Goal: Transaction & Acquisition: Obtain resource

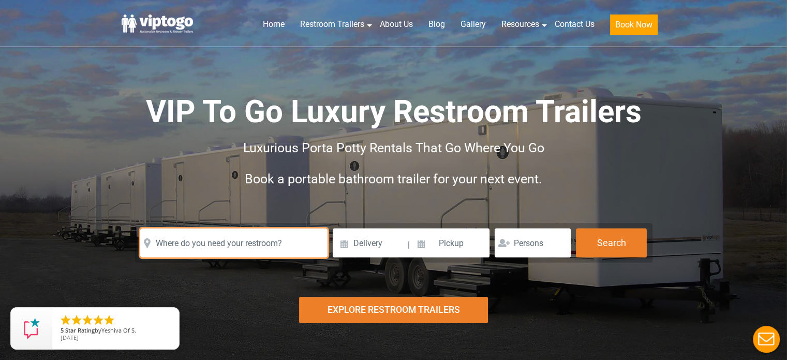
click at [231, 245] on input "text" at bounding box center [233, 242] width 187 height 29
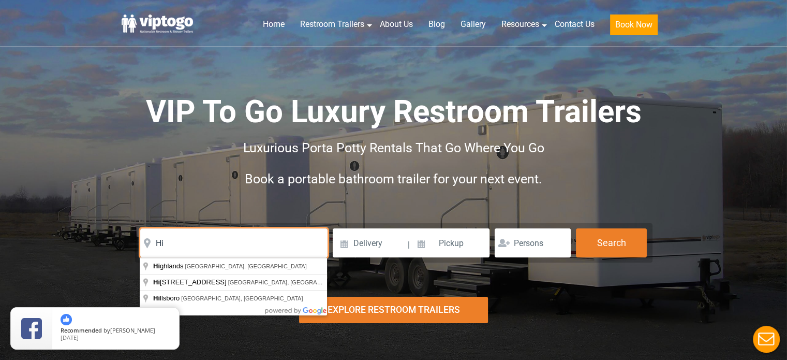
type input "H"
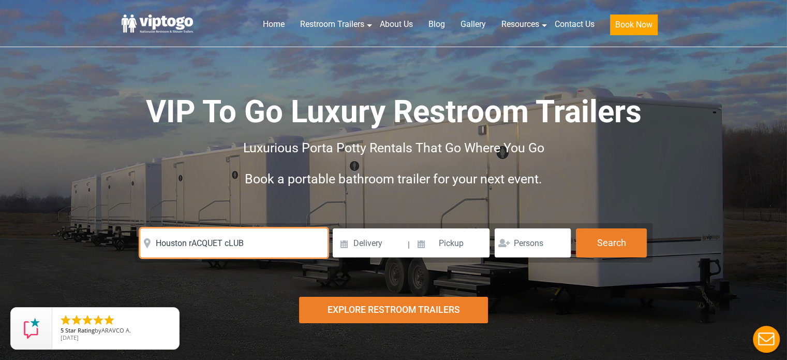
type input "Houston rACQUET cLUB"
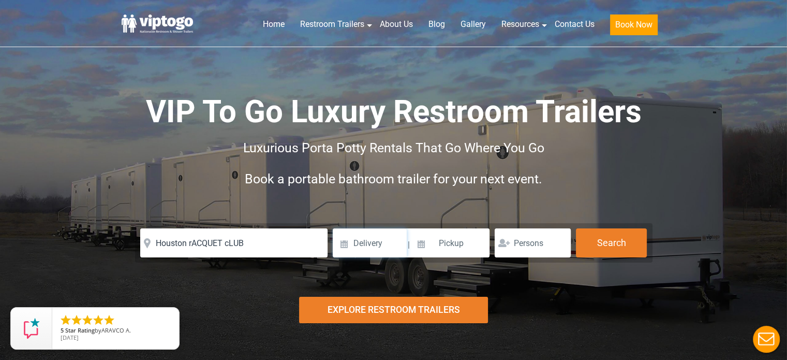
click at [383, 247] on input at bounding box center [370, 242] width 74 height 29
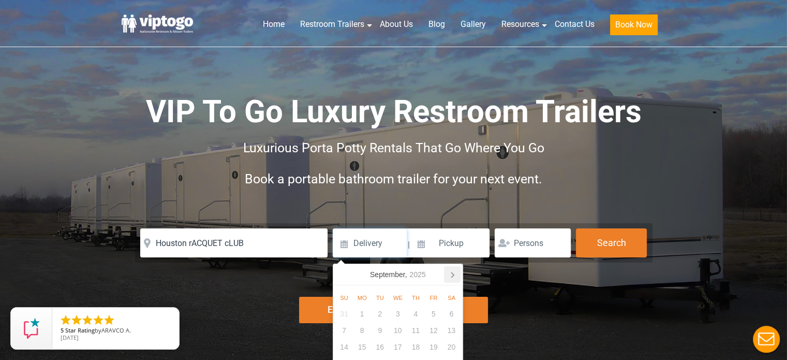
click at [452, 272] on icon at bounding box center [452, 274] width 17 height 17
click at [344, 331] on div "2" at bounding box center [344, 330] width 18 height 17
type input "[DATE]"
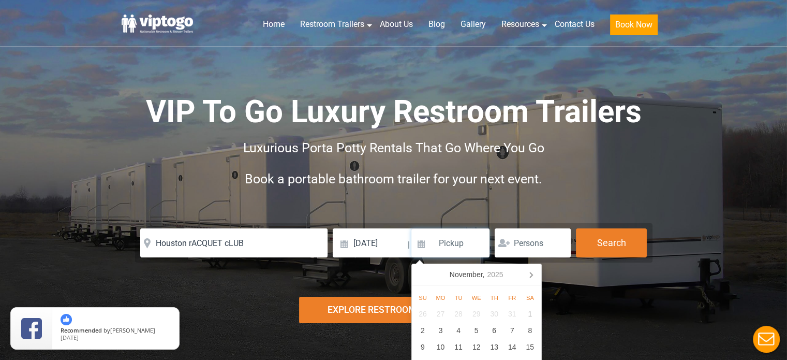
click at [455, 236] on input at bounding box center [451, 242] width 79 height 29
click at [423, 331] on div "2" at bounding box center [423, 330] width 18 height 17
type input "[DATE]"
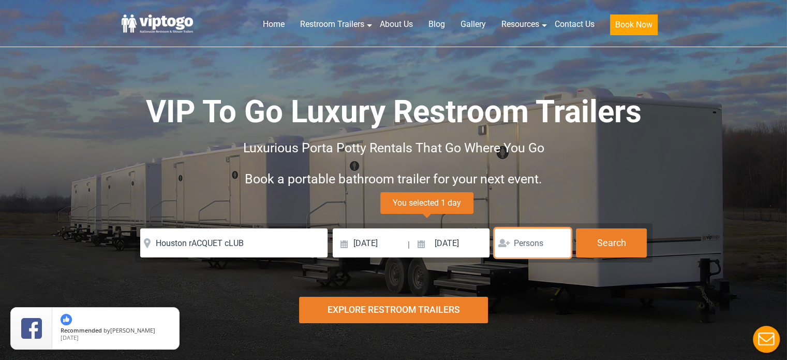
click at [544, 235] on input "number" at bounding box center [533, 242] width 76 height 29
click at [561, 240] on input "1" at bounding box center [533, 242] width 76 height 29
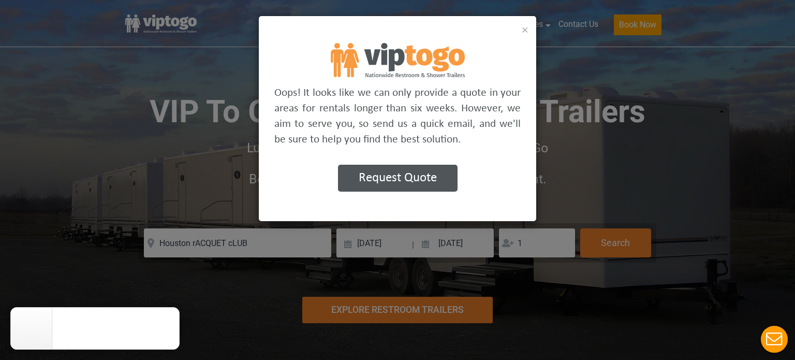
click at [522, 26] on button "×" at bounding box center [525, 29] width 7 height 12
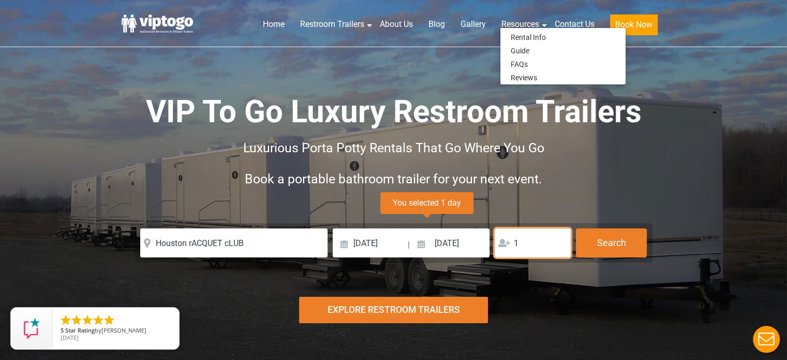
click at [528, 238] on input "1" at bounding box center [533, 242] width 76 height 29
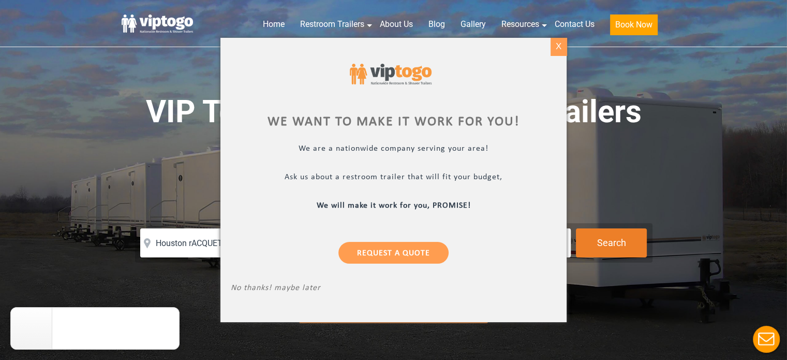
click at [554, 42] on div "X" at bounding box center [559, 47] width 16 height 18
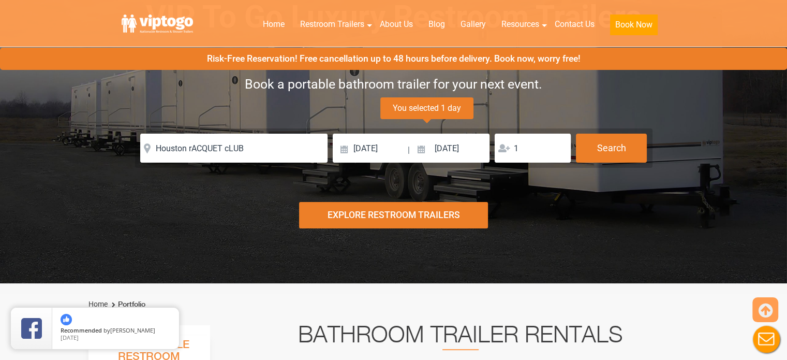
scroll to position [95, 0]
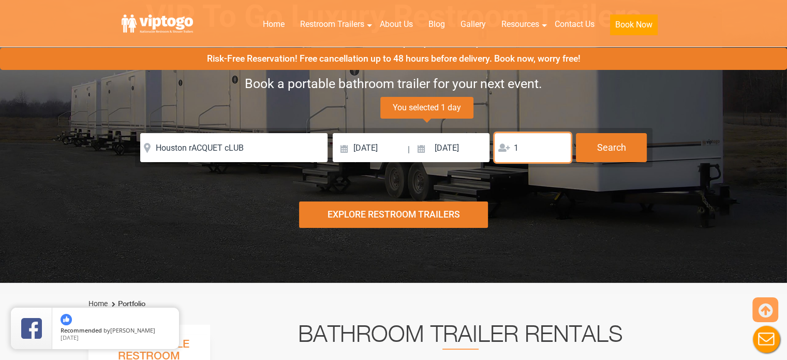
click at [535, 142] on input "1" at bounding box center [533, 147] width 76 height 29
click at [559, 143] on input "2" at bounding box center [533, 147] width 76 height 29
click at [559, 143] on input "3" at bounding box center [533, 147] width 76 height 29
click at [559, 143] on input "4" at bounding box center [533, 147] width 76 height 29
click at [559, 143] on input "89" at bounding box center [533, 147] width 76 height 29
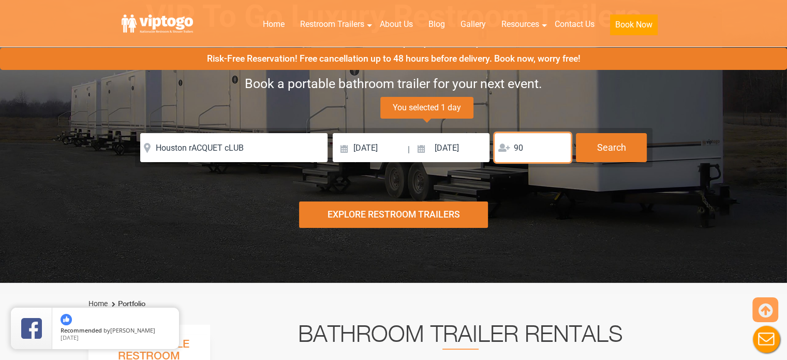
click at [560, 145] on input "90" at bounding box center [533, 147] width 76 height 29
click at [560, 145] on input "91" at bounding box center [533, 147] width 76 height 29
click at [560, 145] on input "92" at bounding box center [533, 147] width 76 height 29
click at [560, 145] on input "93" at bounding box center [533, 147] width 76 height 29
click at [560, 145] on input "94" at bounding box center [533, 147] width 76 height 29
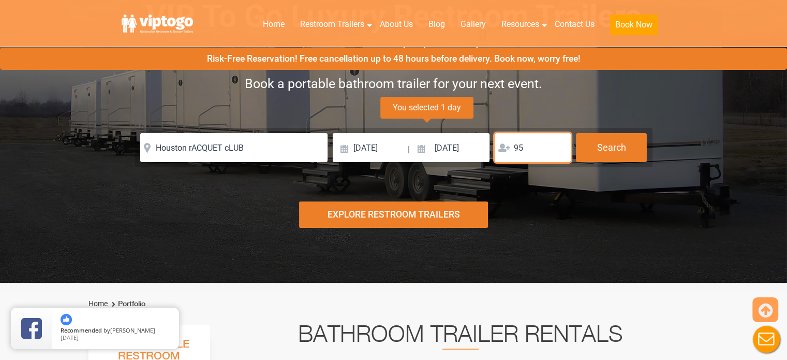
click at [560, 145] on input "95" at bounding box center [533, 147] width 76 height 29
click at [560, 145] on input "96" at bounding box center [533, 147] width 76 height 29
click at [560, 145] on input "97" at bounding box center [533, 147] width 76 height 29
click at [560, 145] on input "98" at bounding box center [533, 147] width 76 height 29
click at [560, 145] on input "99" at bounding box center [533, 147] width 76 height 29
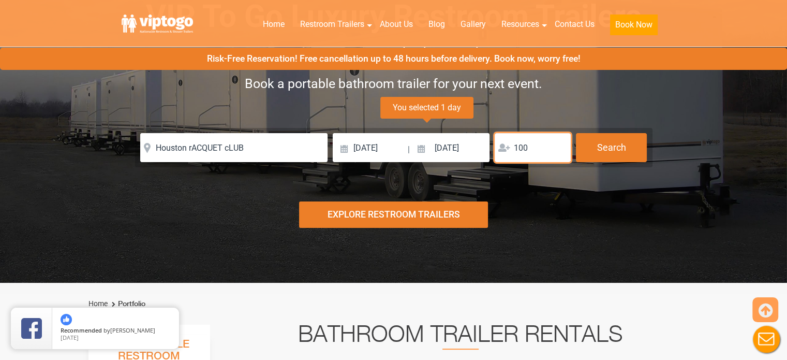
type input "100"
click at [560, 145] on input "100" at bounding box center [533, 147] width 76 height 29
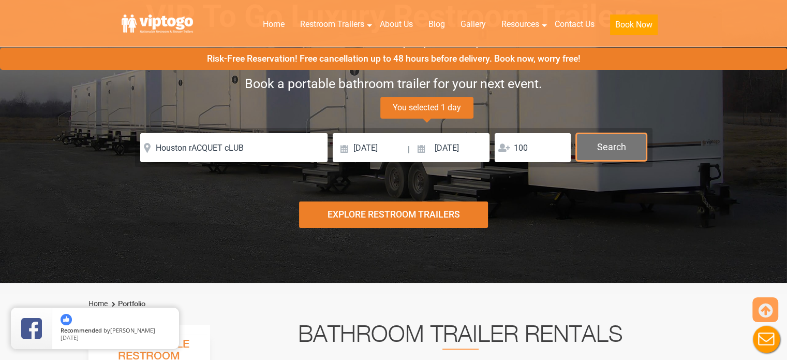
click at [614, 152] on button "Search" at bounding box center [611, 147] width 71 height 28
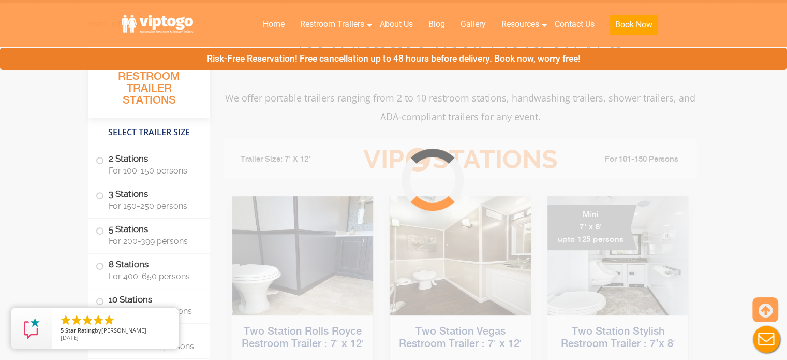
scroll to position [420, 0]
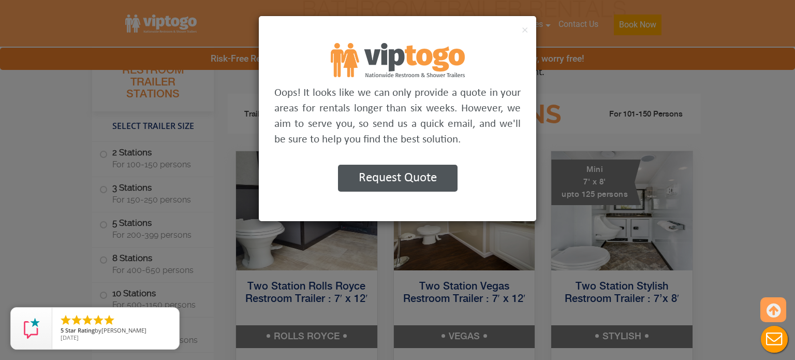
click at [383, 178] on button "Request Quote" at bounding box center [398, 178] width 120 height 27
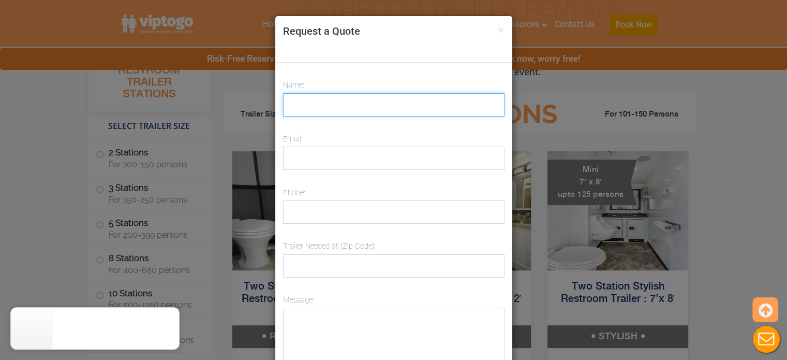
click at [347, 107] on input "Name:" at bounding box center [394, 104] width 222 height 23
type input "[PERSON_NAME]"
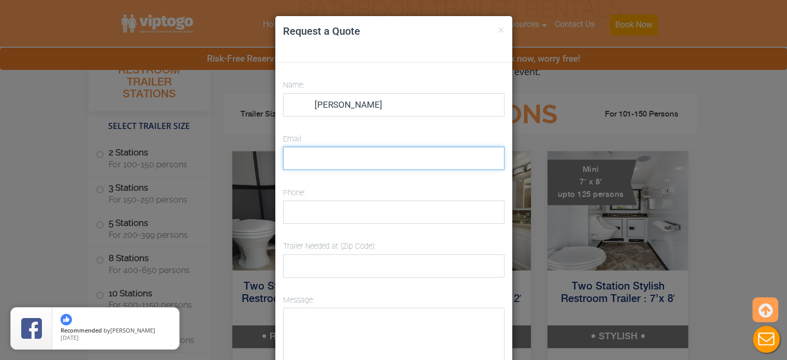
type input "[PERSON_NAME][EMAIL_ADDRESS][DOMAIN_NAME]"
type input "9109640665"
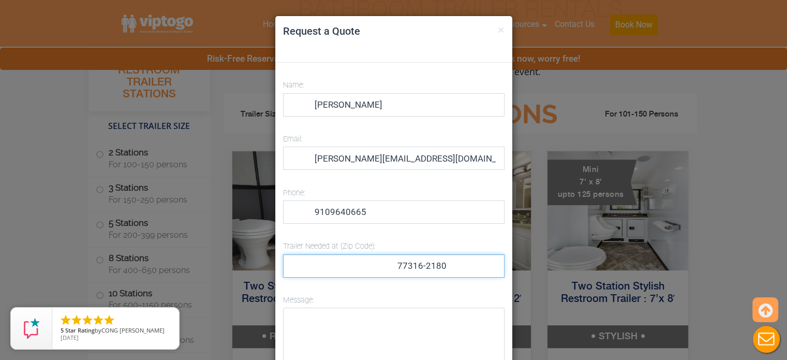
click at [432, 269] on input "77316-2180" at bounding box center [394, 265] width 222 height 23
type input "77024"
click at [326, 269] on input "77024" at bounding box center [394, 265] width 222 height 23
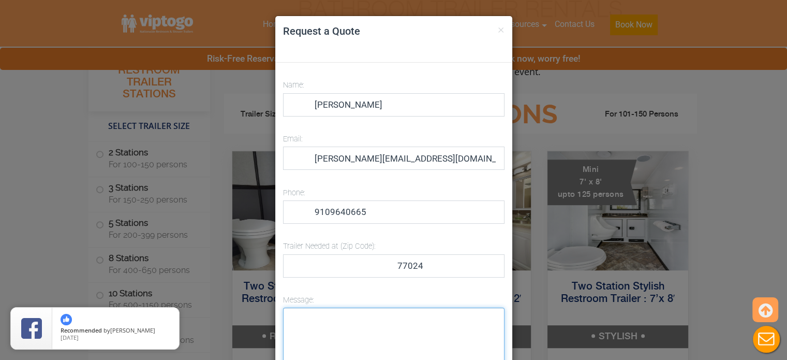
click at [306, 321] on textarea "Message:" at bounding box center [394, 347] width 222 height 78
paste textarea "Hello, I am looking for a clean and presentable restroom trailer for [DATE] 2-5…"
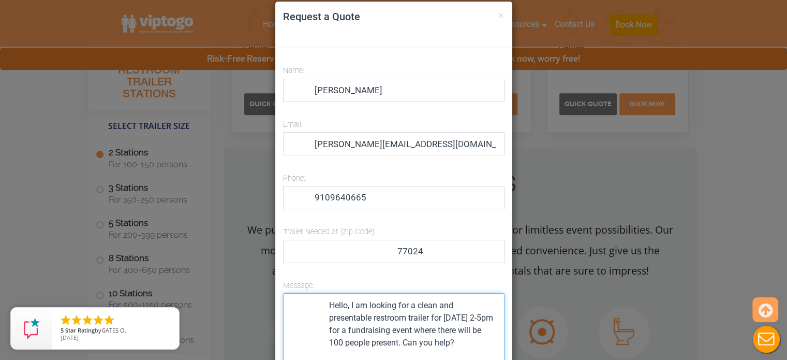
scroll to position [860, 0]
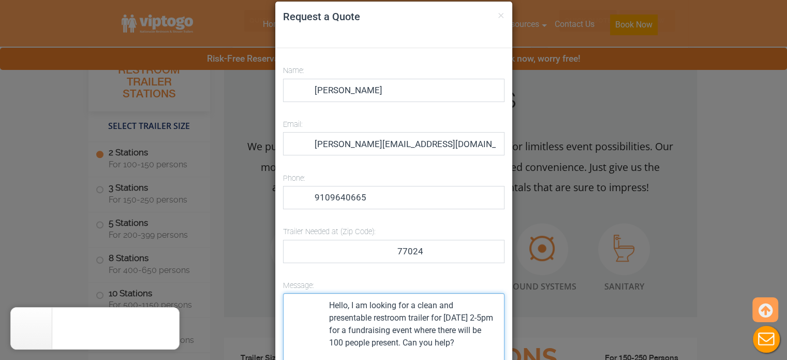
type textarea "Hello, I am looking for a clean and presentable restroom trailer for [DATE] 2-5…"
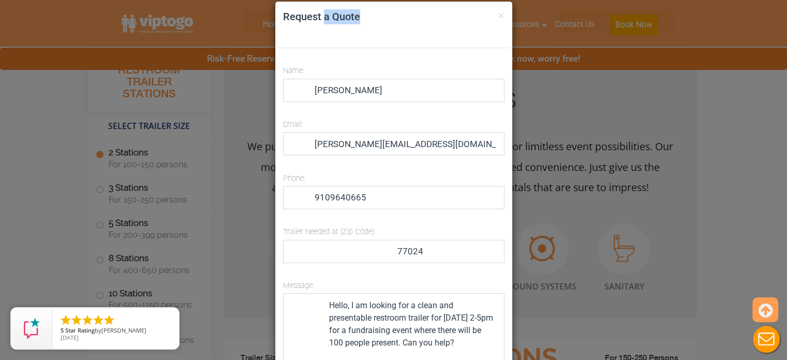
drag, startPoint x: 348, startPoint y: 30, endPoint x: 322, endPoint y: 23, distance: 26.9
click at [322, 23] on div "× Request a Quote" at bounding box center [393, 25] width 237 height 47
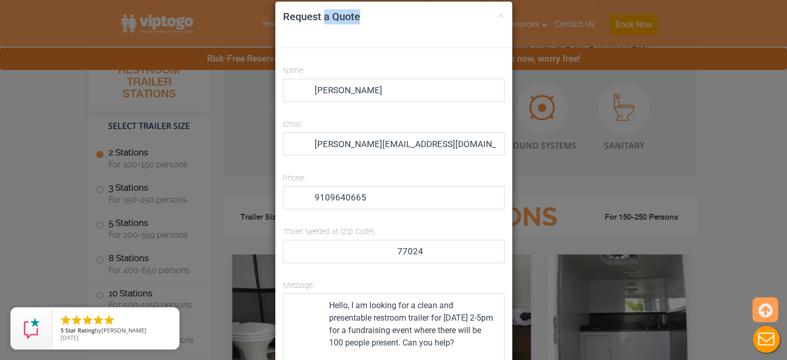
scroll to position [1000, 0]
click at [431, 273] on div "Name: [PERSON_NAME] Email: [PERSON_NAME][EMAIL_ADDRESS][DOMAIN_NAME] Phone: [PH…" at bounding box center [394, 239] width 222 height 352
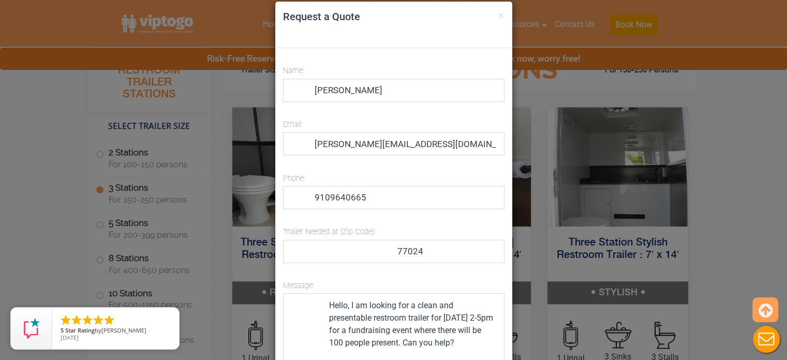
scroll to position [1150, 0]
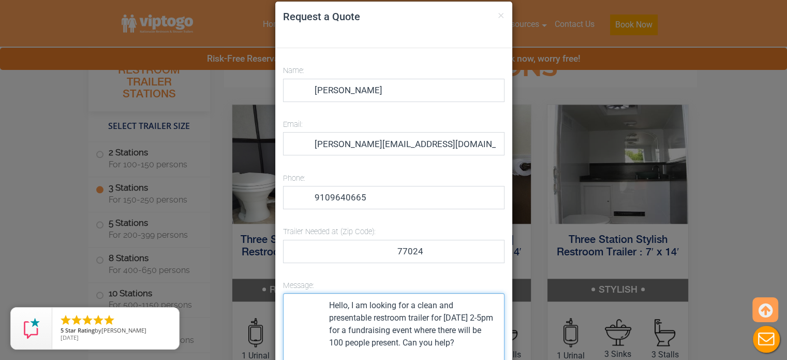
click at [390, 331] on textarea "Hello, I am looking for a clean and presentable restroom trailer for [DATE] 2-5…" at bounding box center [394, 332] width 222 height 78
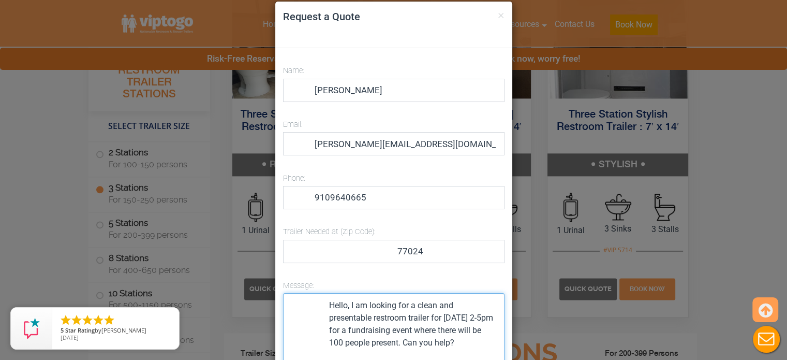
scroll to position [1272, 0]
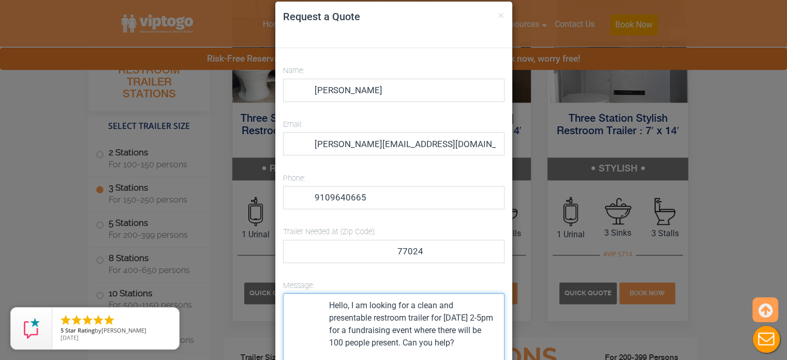
click at [364, 344] on textarea "Hello, I am looking for a clean and presentable restroom trailer for [DATE] 2-5…" at bounding box center [394, 332] width 222 height 78
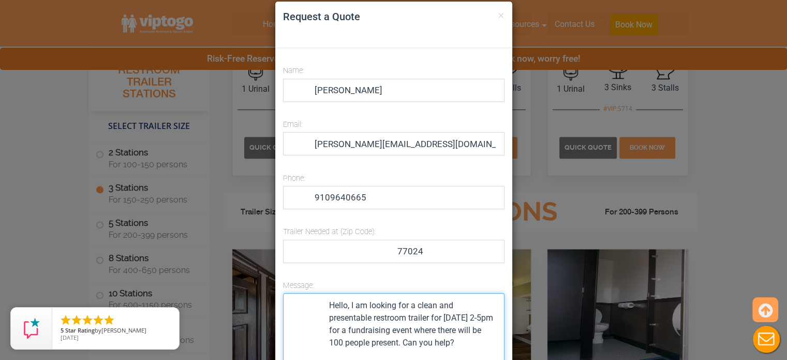
scroll to position [1418, 0]
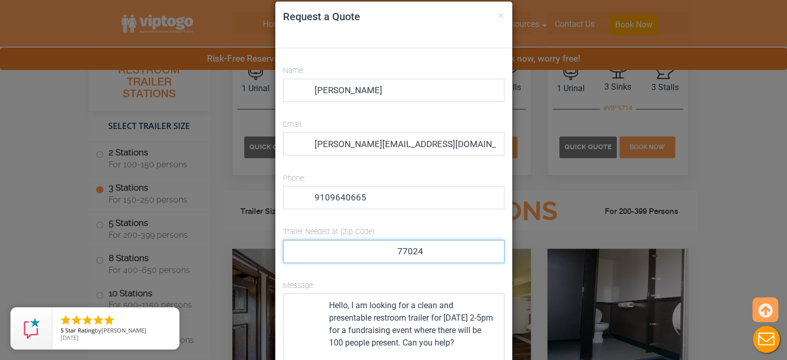
click at [348, 253] on input "77024" at bounding box center [394, 251] width 222 height 23
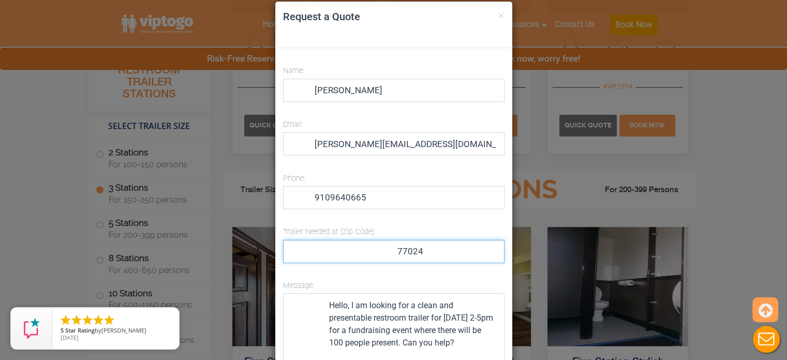
scroll to position [1440, 0]
click at [478, 224] on p "Trailer Needed at (Zip Code): 77024" at bounding box center [394, 243] width 222 height 38
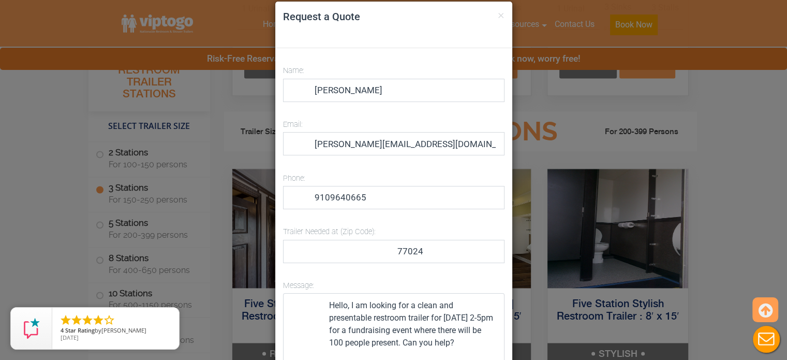
scroll to position [1500, 0]
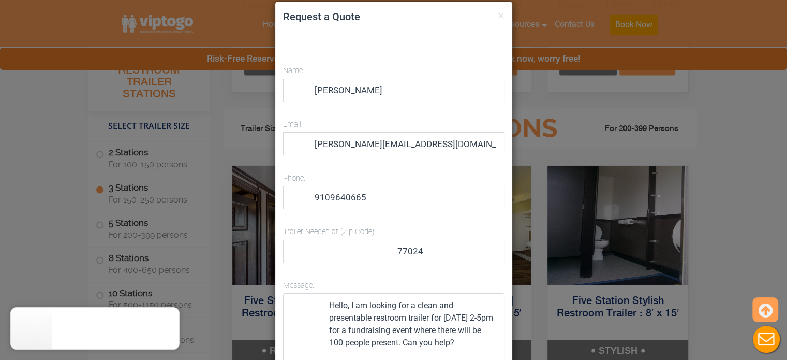
click at [575, 130] on div "× Request a Quote Name: [PERSON_NAME] Email: [PERSON_NAME][EMAIL_ADDRESS][DOMAI…" at bounding box center [393, 180] width 787 height 360
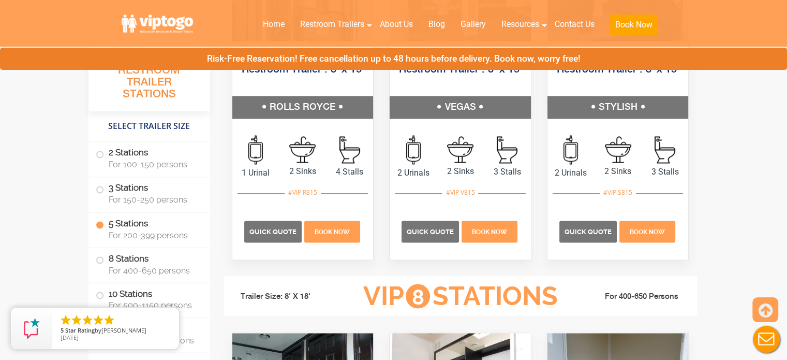
scroll to position [1745, 0]
click at [101, 197] on label "3 Stations For 150-250 persons" at bounding box center [149, 193] width 107 height 32
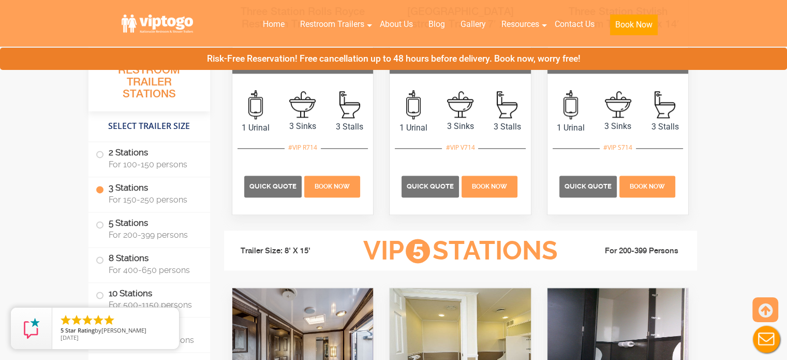
click at [101, 188] on span at bounding box center [100, 189] width 4 height 4
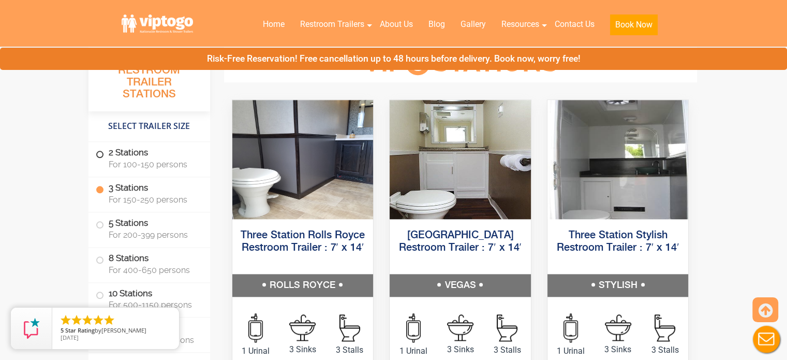
click at [99, 156] on span at bounding box center [100, 154] width 4 height 4
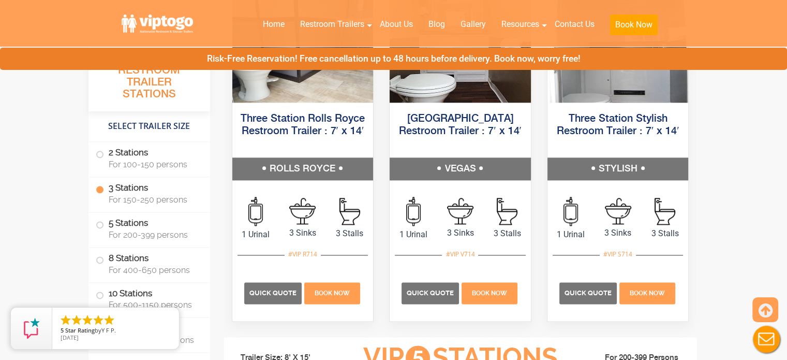
scroll to position [1273, 0]
